Goal: Task Accomplishment & Management: Use online tool/utility

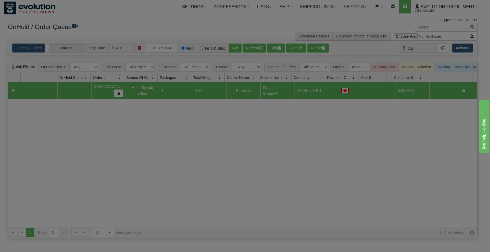
scroll to position [0, 7]
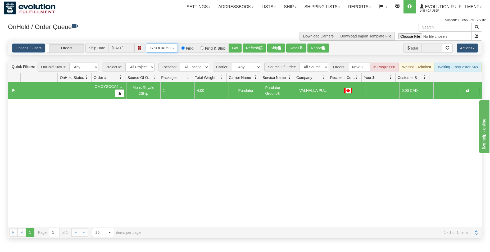
click at [165, 50] on input "OMOYSOCA25332" at bounding box center [162, 48] width 32 height 9
type input "ORSCEVO-W012674"
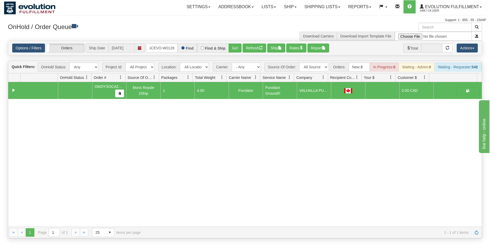
scroll to position [0, 11]
click at [232, 49] on button "Go!" at bounding box center [234, 48] width 13 height 9
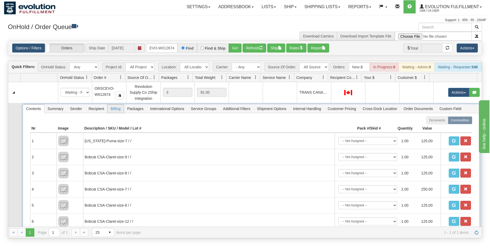
click at [117, 112] on span "Billing" at bounding box center [115, 109] width 16 height 8
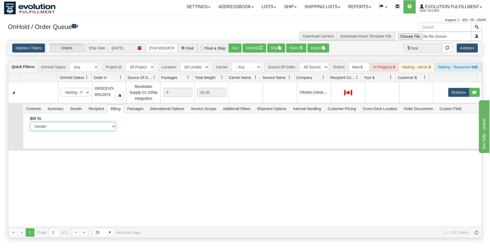
select select "2"
click option "Recipient" at bounding box center [0, 0] width 0 height 0
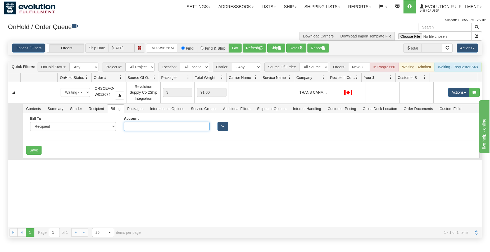
click at [148, 130] on input "Account" at bounding box center [167, 126] width 86 height 9
type input "5742265"
click at [34, 155] on button "Save" at bounding box center [33, 150] width 15 height 9
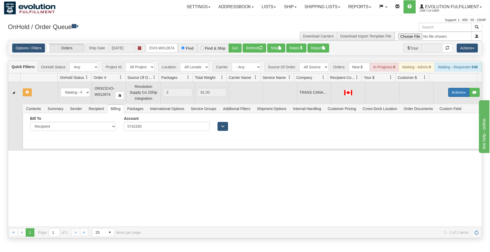
click at [459, 96] on button "Actions" at bounding box center [458, 92] width 21 height 9
click at [441, 118] on span "Rate All Services" at bounding box center [448, 116] width 32 height 4
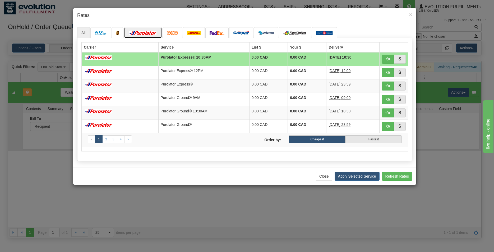
click at [140, 34] on img at bounding box center [143, 33] width 30 height 4
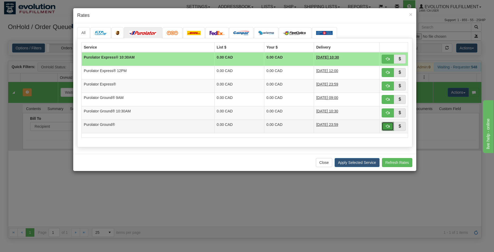
click at [385, 127] on button "button" at bounding box center [388, 126] width 12 height 9
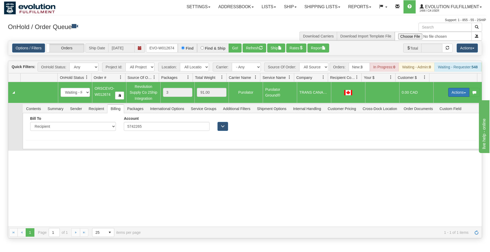
click at [448, 95] on button "Actions" at bounding box center [458, 92] width 21 height 9
click at [436, 125] on span "Ship" at bounding box center [437, 123] width 11 height 4
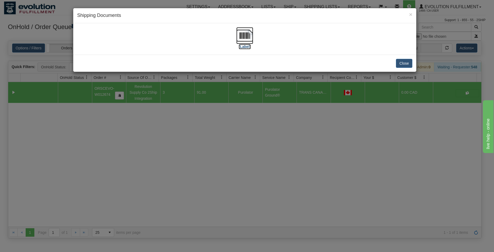
click at [247, 33] on img at bounding box center [244, 35] width 17 height 17
click at [402, 66] on button "Close" at bounding box center [404, 63] width 16 height 9
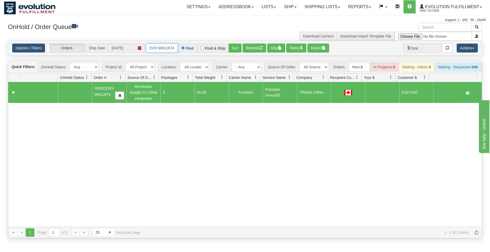
click at [167, 47] on input "ORSCEVO-W012674" at bounding box center [162, 48] width 32 height 9
click at [234, 49] on button "Go!" at bounding box center [234, 48] width 13 height 9
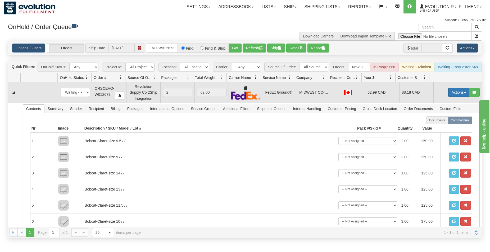
click at [452, 97] on button "Actions" at bounding box center [458, 92] width 21 height 9
click at [435, 118] on span "Rate All Services" at bounding box center [448, 116] width 32 height 4
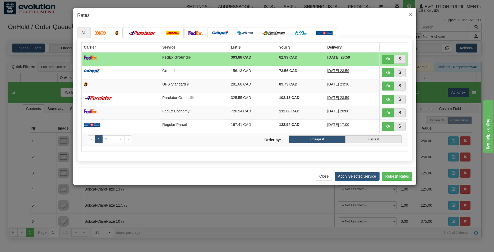
click at [411, 16] on span "×" at bounding box center [410, 14] width 3 height 6
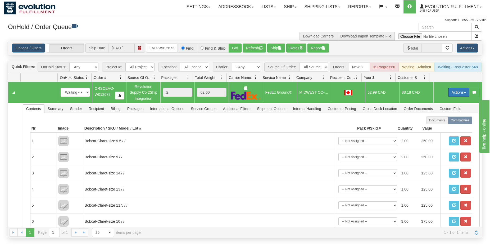
drag, startPoint x: 458, startPoint y: 95, endPoint x: 447, endPoint y: 108, distance: 17.0
click at [458, 95] on button "Actions" at bounding box center [458, 92] width 21 height 9
click at [432, 125] on span "Ship" at bounding box center [437, 123] width 11 height 4
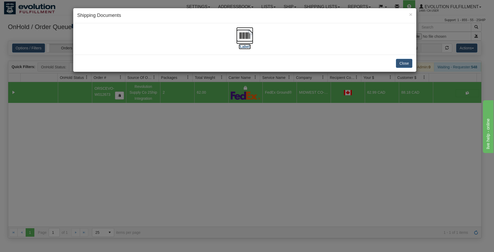
click at [244, 38] on img at bounding box center [244, 35] width 17 height 17
click at [414, 63] on div "Close" at bounding box center [244, 63] width 343 height 17
click at [399, 64] on button "Close" at bounding box center [404, 63] width 16 height 9
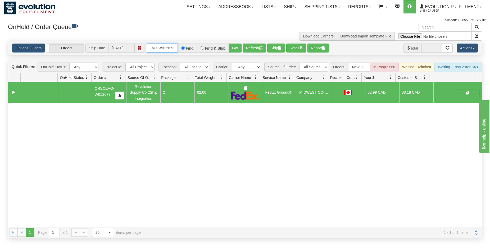
click at [171, 51] on input "ORSCEVO-W012673" at bounding box center [162, 48] width 32 height 9
type input "ORSCEVO-W012672"
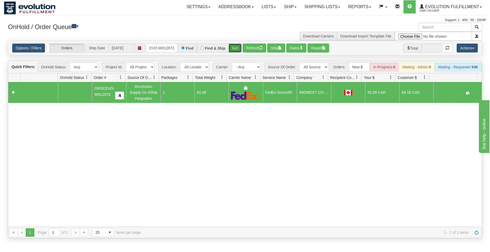
click at [235, 50] on button "Go!" at bounding box center [234, 48] width 13 height 9
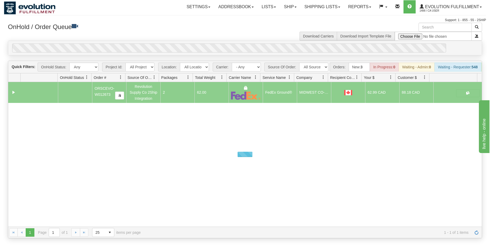
scroll to position [0, 11]
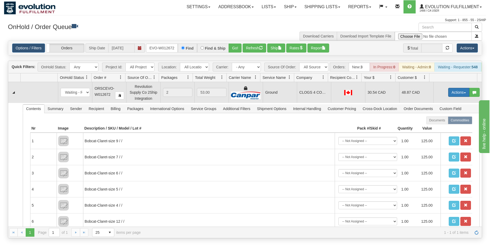
click at [452, 96] on button "Actions" at bounding box center [458, 92] width 21 height 9
click at [432, 125] on span "Ship" at bounding box center [437, 123] width 11 height 4
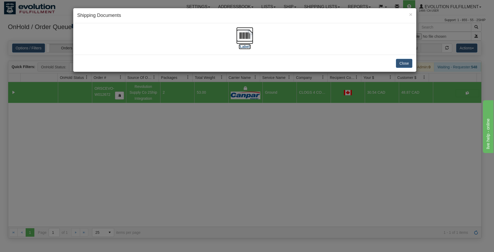
click at [246, 34] on img at bounding box center [244, 35] width 17 height 17
click at [400, 62] on button "Close" at bounding box center [404, 63] width 16 height 9
